Goal: Check status

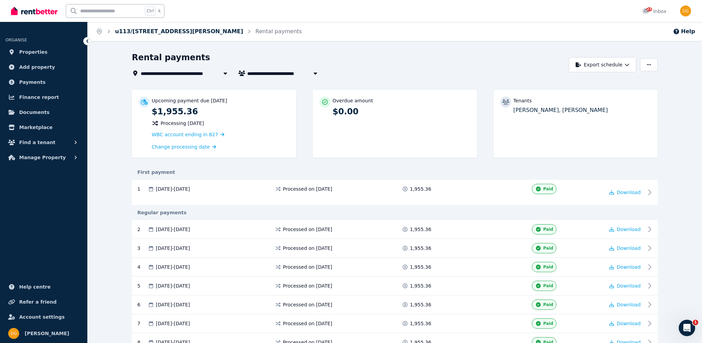
click at [170, 30] on link "u113/[STREET_ADDRESS][PERSON_NAME]" at bounding box center [179, 31] width 128 height 7
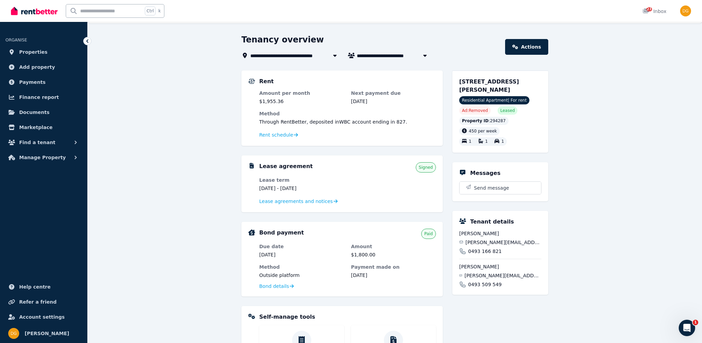
scroll to position [57, 0]
